Goal: Transaction & Acquisition: Purchase product/service

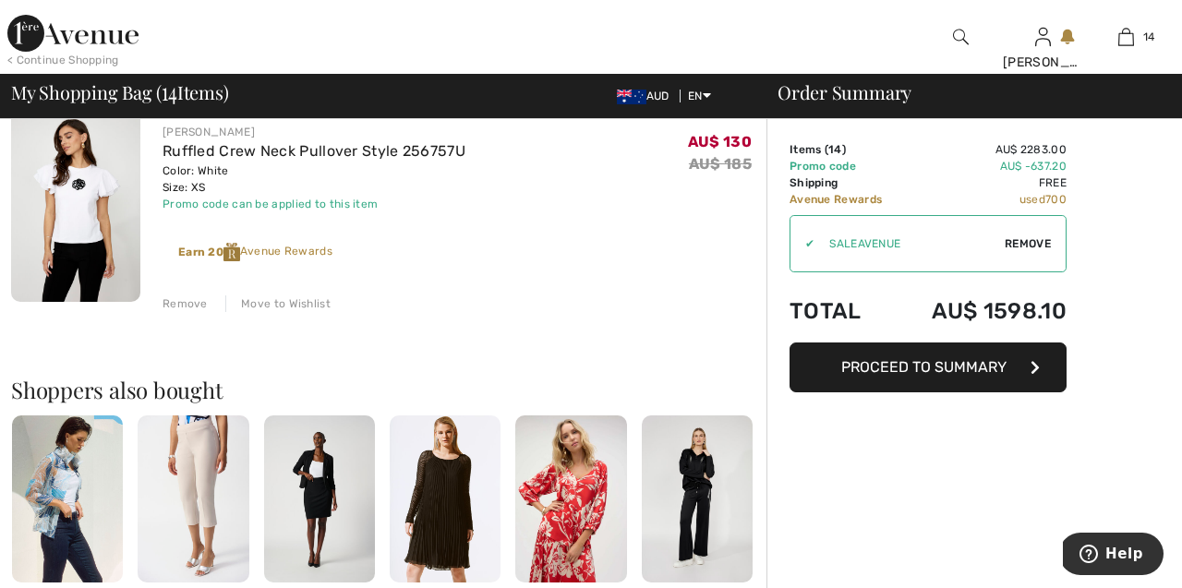
scroll to position [3117, 0]
click at [889, 367] on span "Proceed to Summary" at bounding box center [923, 367] width 165 height 18
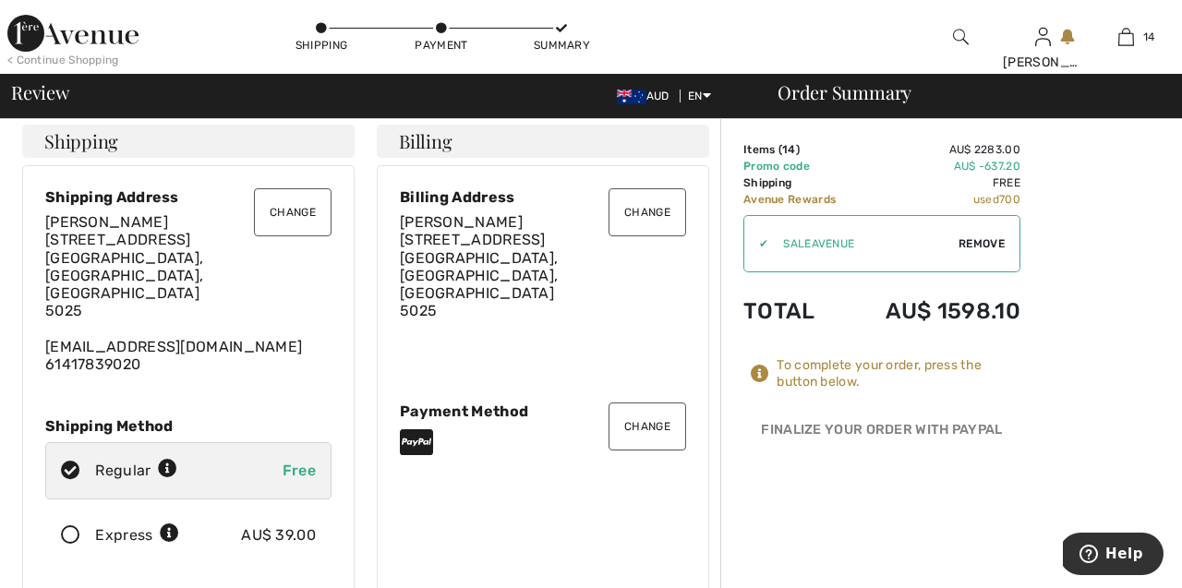
scroll to position [15, 0]
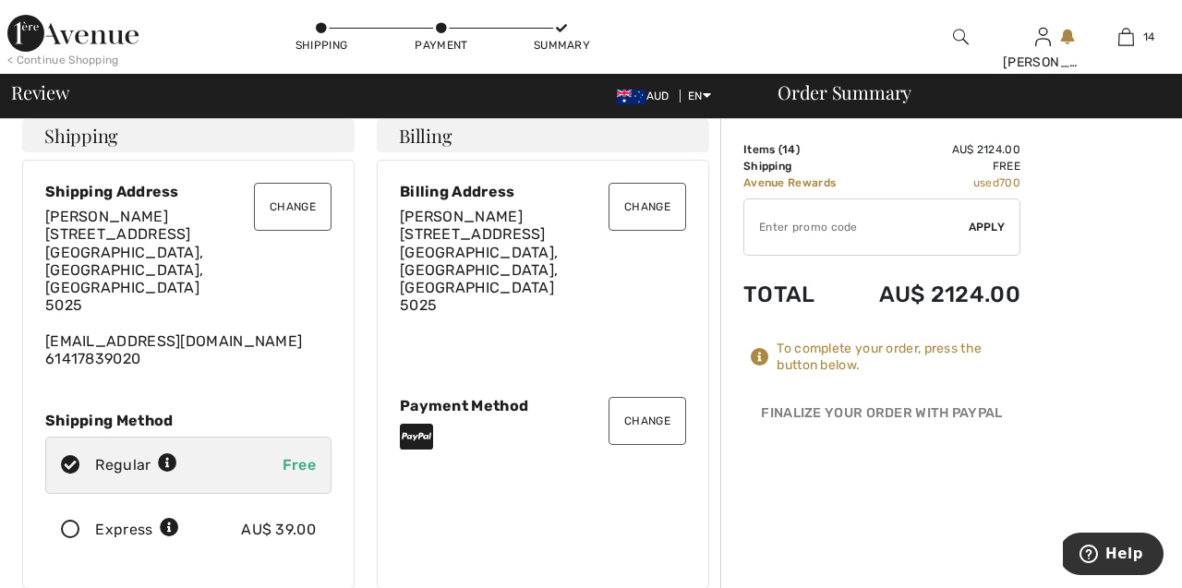
type input "SALEAVENUE"
type input "NEW15"
type input "SALEAVENUE"
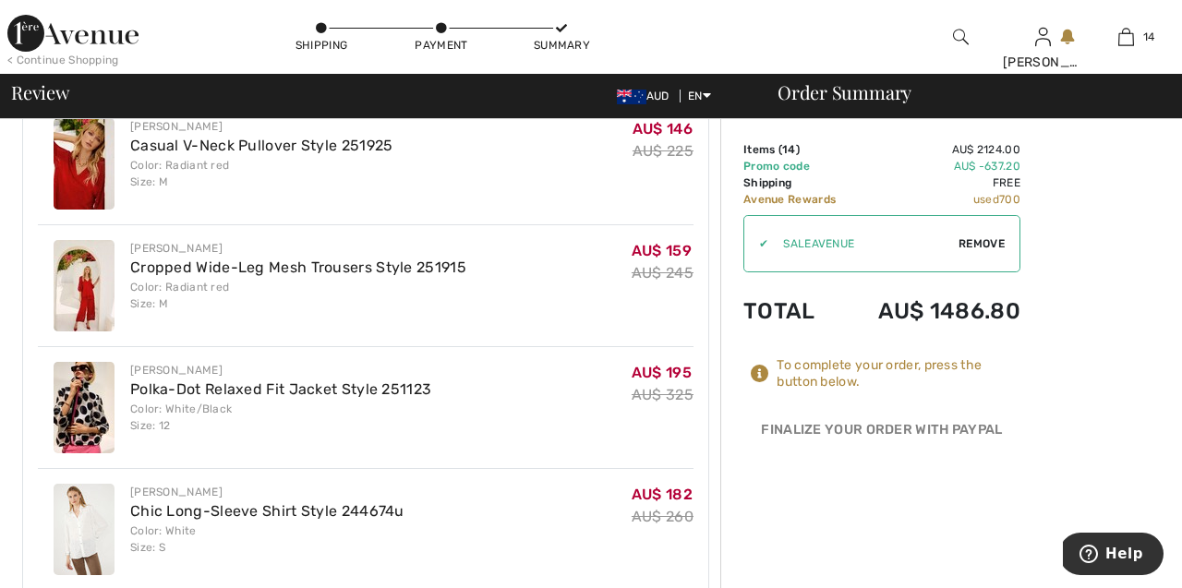
scroll to position [1642, 0]
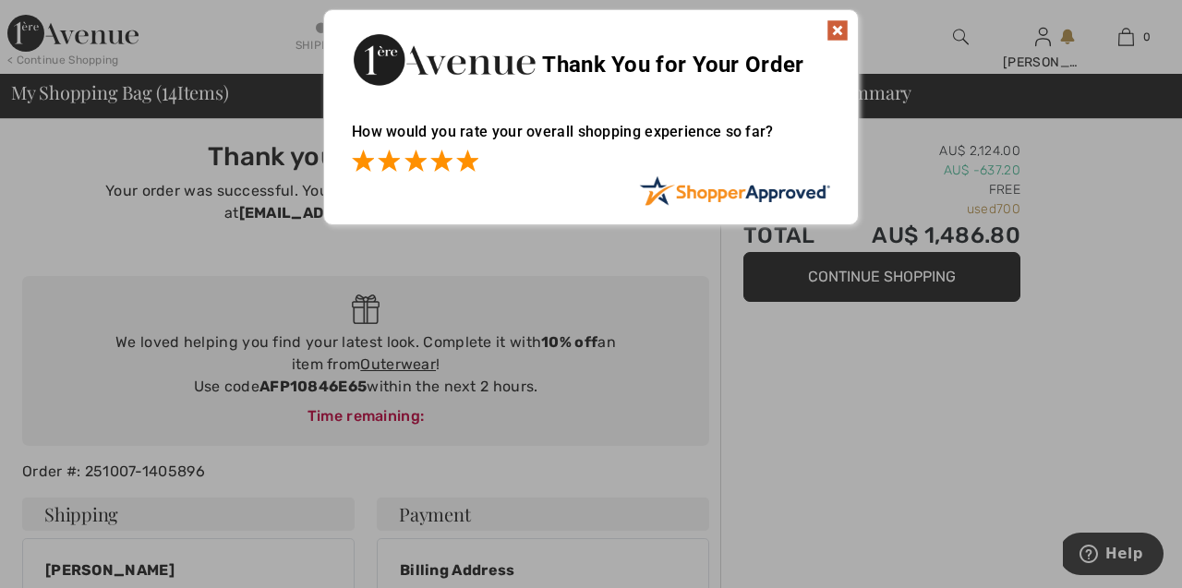
click at [467, 153] on span at bounding box center [467, 161] width 22 height 22
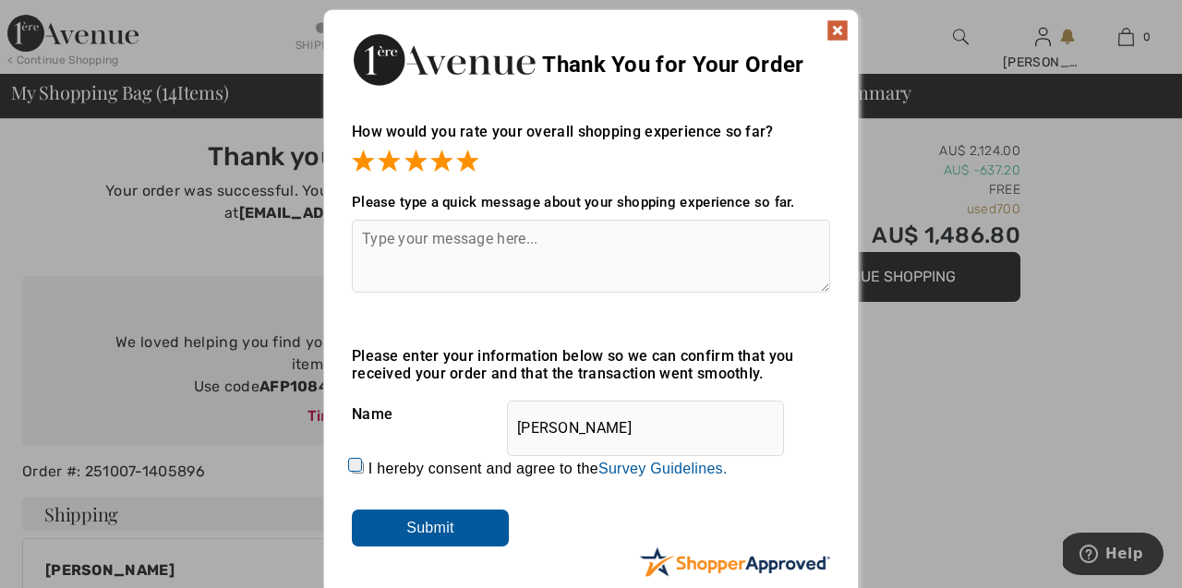
click at [395, 542] on input "Submit" at bounding box center [430, 528] width 157 height 37
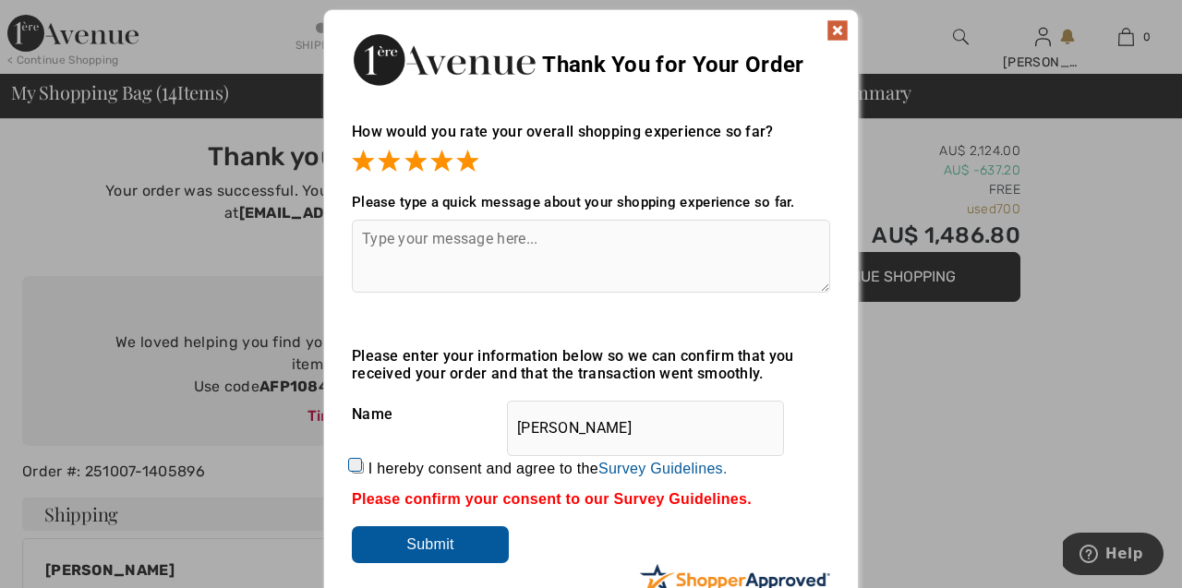
click at [354, 471] on input "I hereby consent and agree to the By submitting a review, you grant permission …" at bounding box center [358, 468] width 12 height 12
checkbox input "true"
click at [386, 538] on input "Submit" at bounding box center [430, 544] width 157 height 37
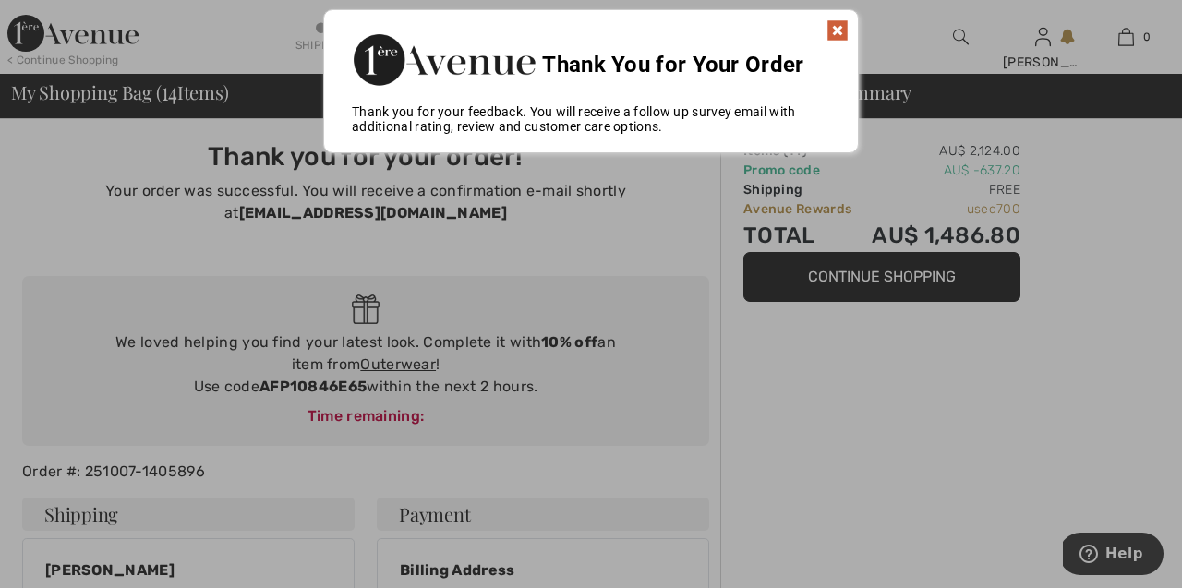
click at [833, 20] on img at bounding box center [837, 30] width 22 height 22
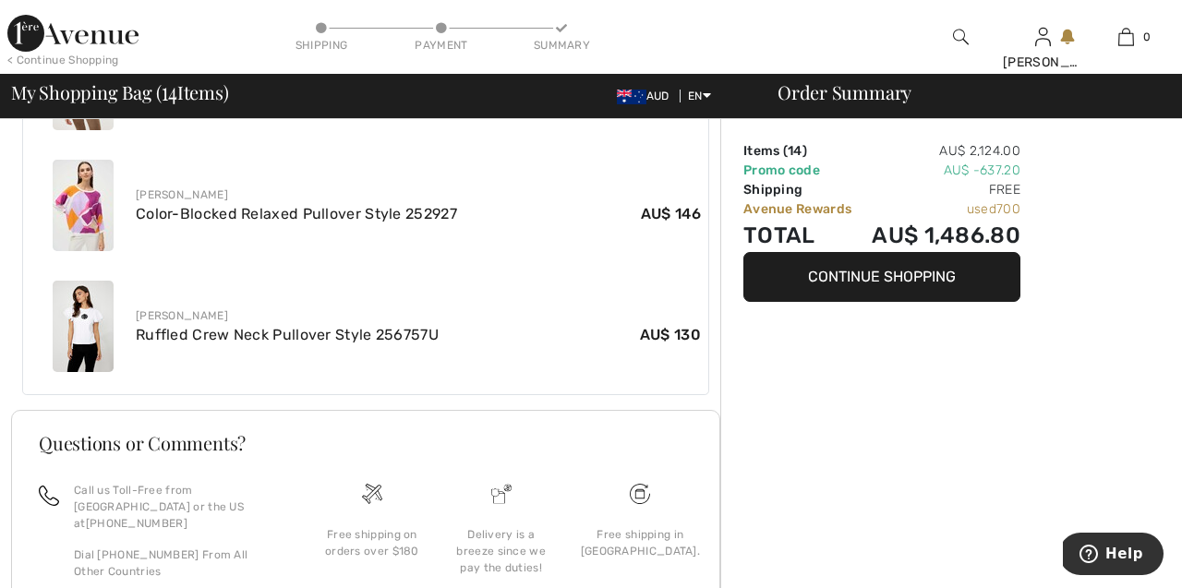
scroll to position [2186, 0]
